Goal: Task Accomplishment & Management: Manage account settings

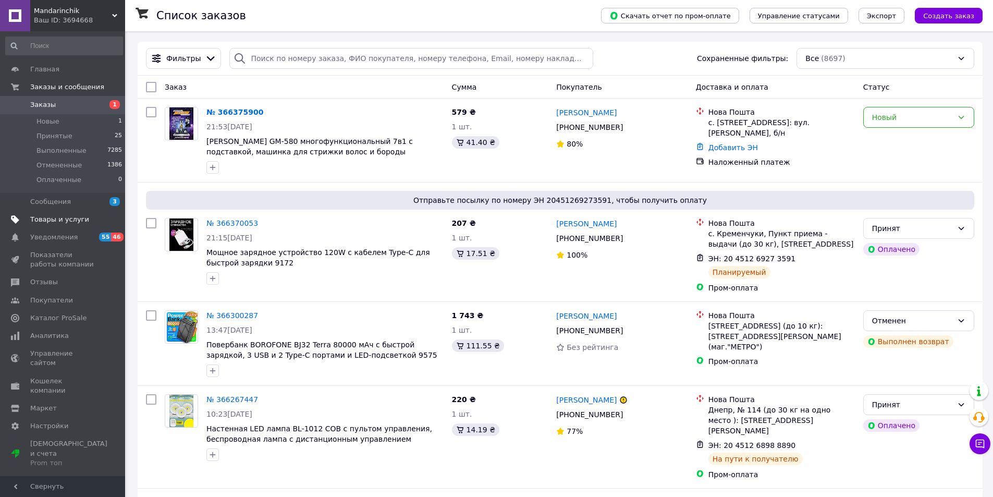
click at [92, 217] on span "Товары и услуги" at bounding box center [63, 219] width 66 height 9
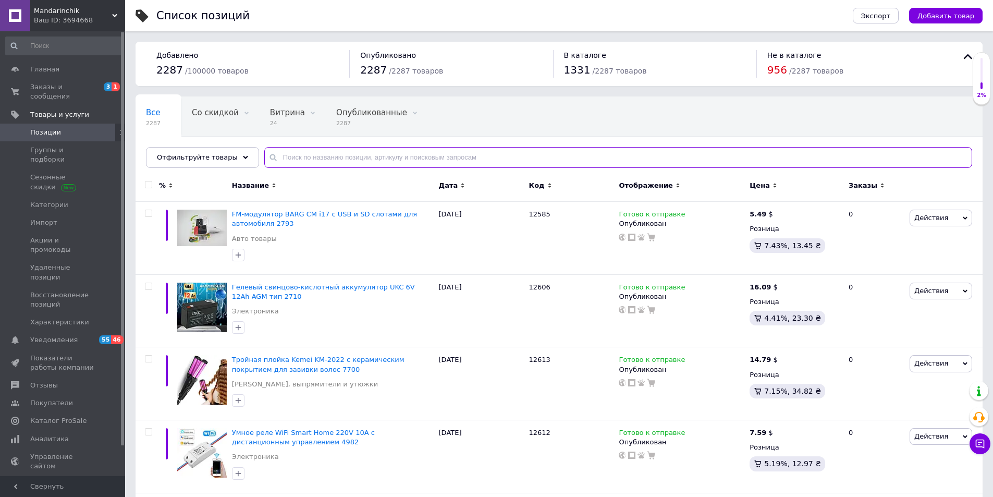
click at [319, 162] on input "text" at bounding box center [618, 157] width 708 height 21
paste input "11500"
type input "11500"
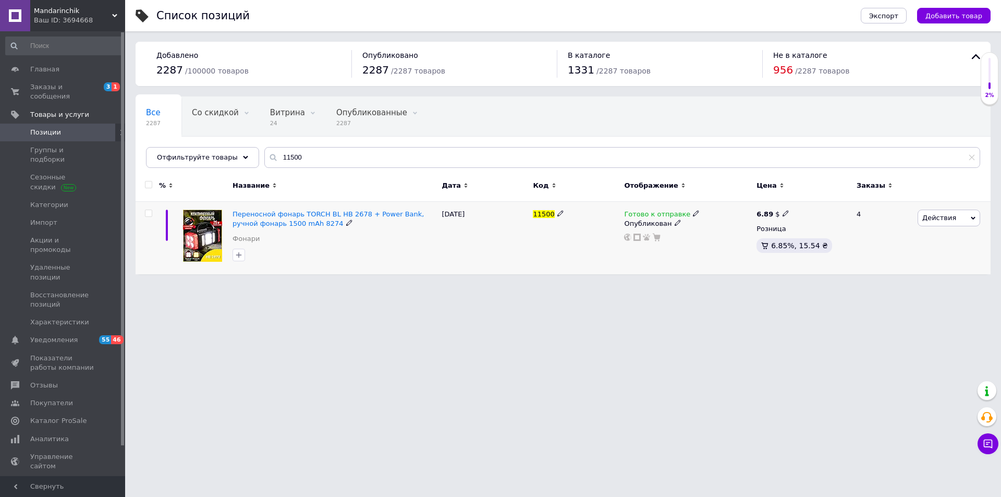
click at [763, 211] on b "6.89" at bounding box center [764, 214] width 17 height 8
type input "7.59"
drag, startPoint x: 700, startPoint y: 307, endPoint x: 518, endPoint y: 465, distance: 241.3
click at [699, 285] on html "Mandarinchik Ваш ID: 3694668 Сайт Mandarinchik Кабинет покупателя Проверить сос…" at bounding box center [500, 142] width 1001 height 285
click at [392, 156] on input "11500" at bounding box center [622, 157] width 716 height 21
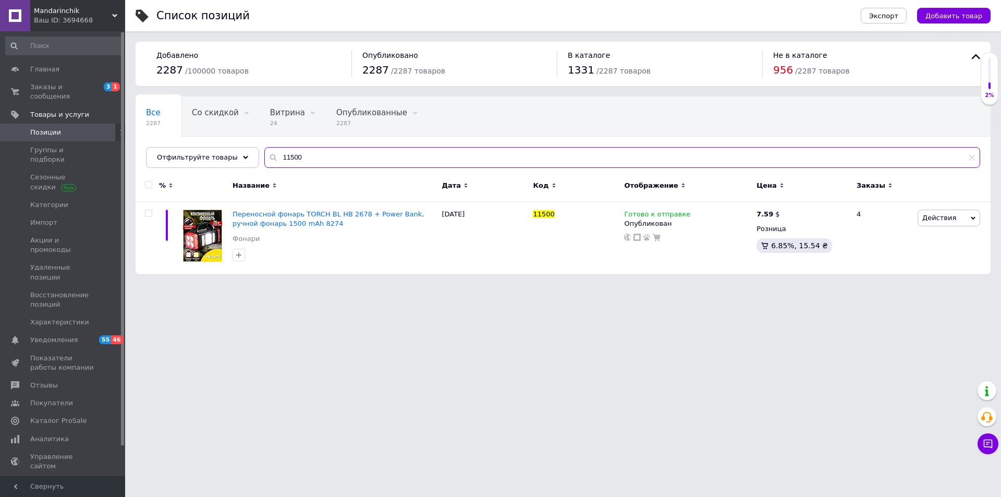
paste input "0795"
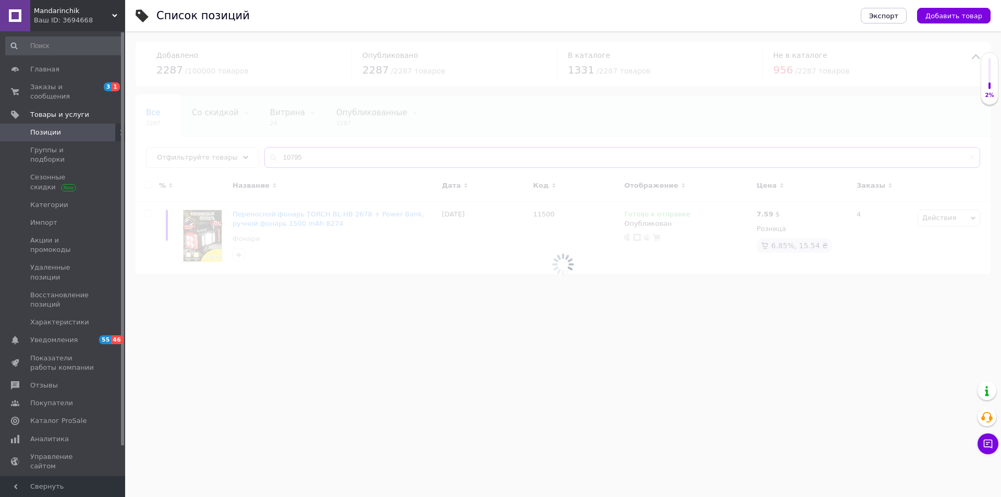
type input "10795"
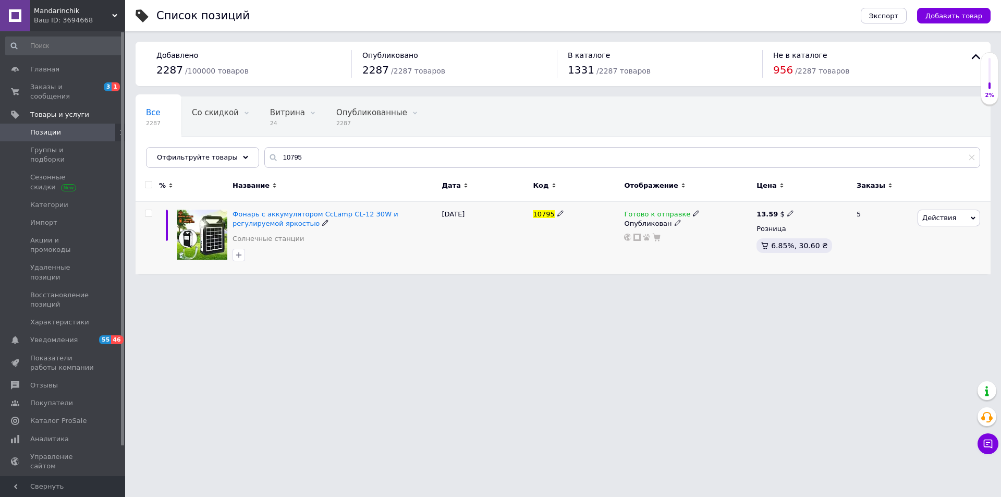
click at [769, 212] on b "13.59" at bounding box center [766, 214] width 21 height 8
type input "14.19"
click at [666, 285] on html "Mandarinchik Ваш ID: 3694668 Сайт Mandarinchik Кабинет покупателя Проверить сос…" at bounding box center [500, 142] width 1001 height 285
click at [341, 164] on input "10795" at bounding box center [622, 157] width 716 height 21
paste input "1490"
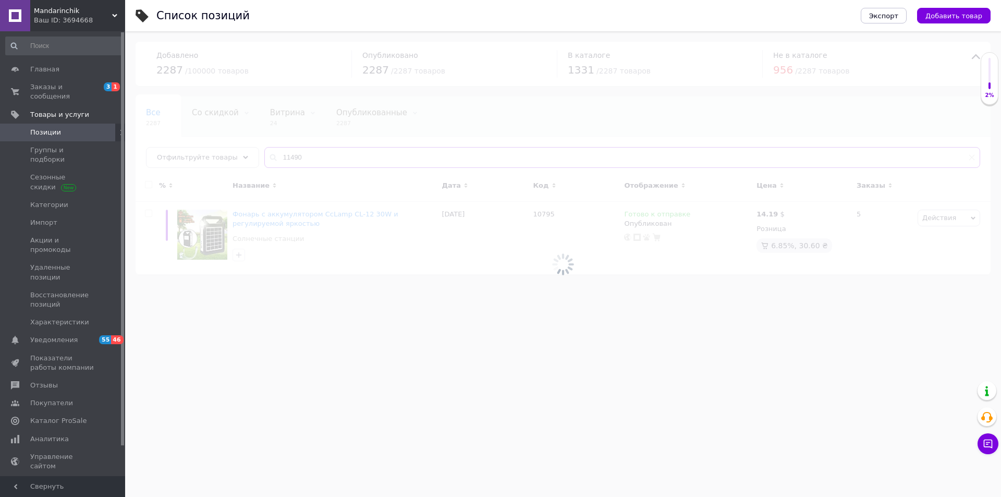
type input "11490"
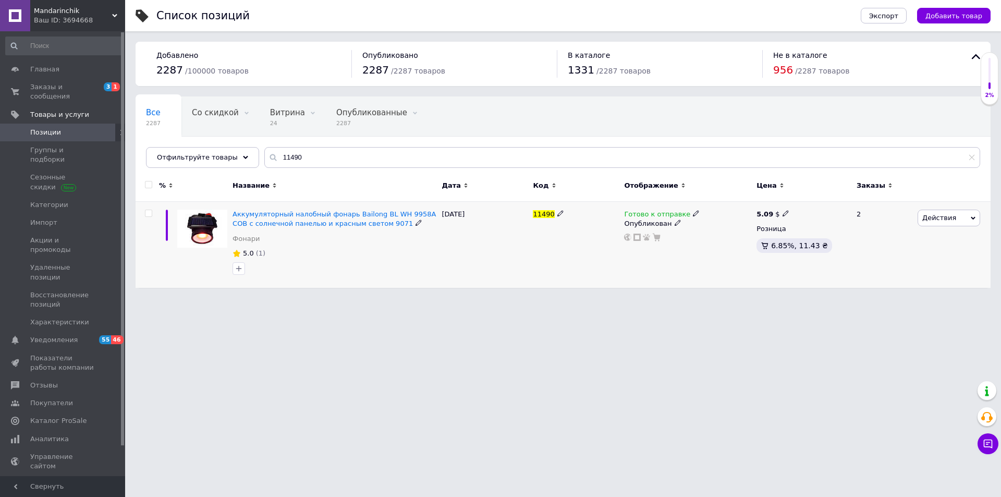
click at [660, 213] on span "Готово к отправке" at bounding box center [657, 215] width 66 height 11
click at [722, 234] on li "Нет в наличии" at bounding box center [749, 236] width 99 height 15
click at [615, 298] on html "Mandarinchik Ваш ID: 3694668 Сайт Mandarinchik Кабинет покупателя Проверить сос…" at bounding box center [500, 149] width 1001 height 298
